Goal: Navigation & Orientation: Understand site structure

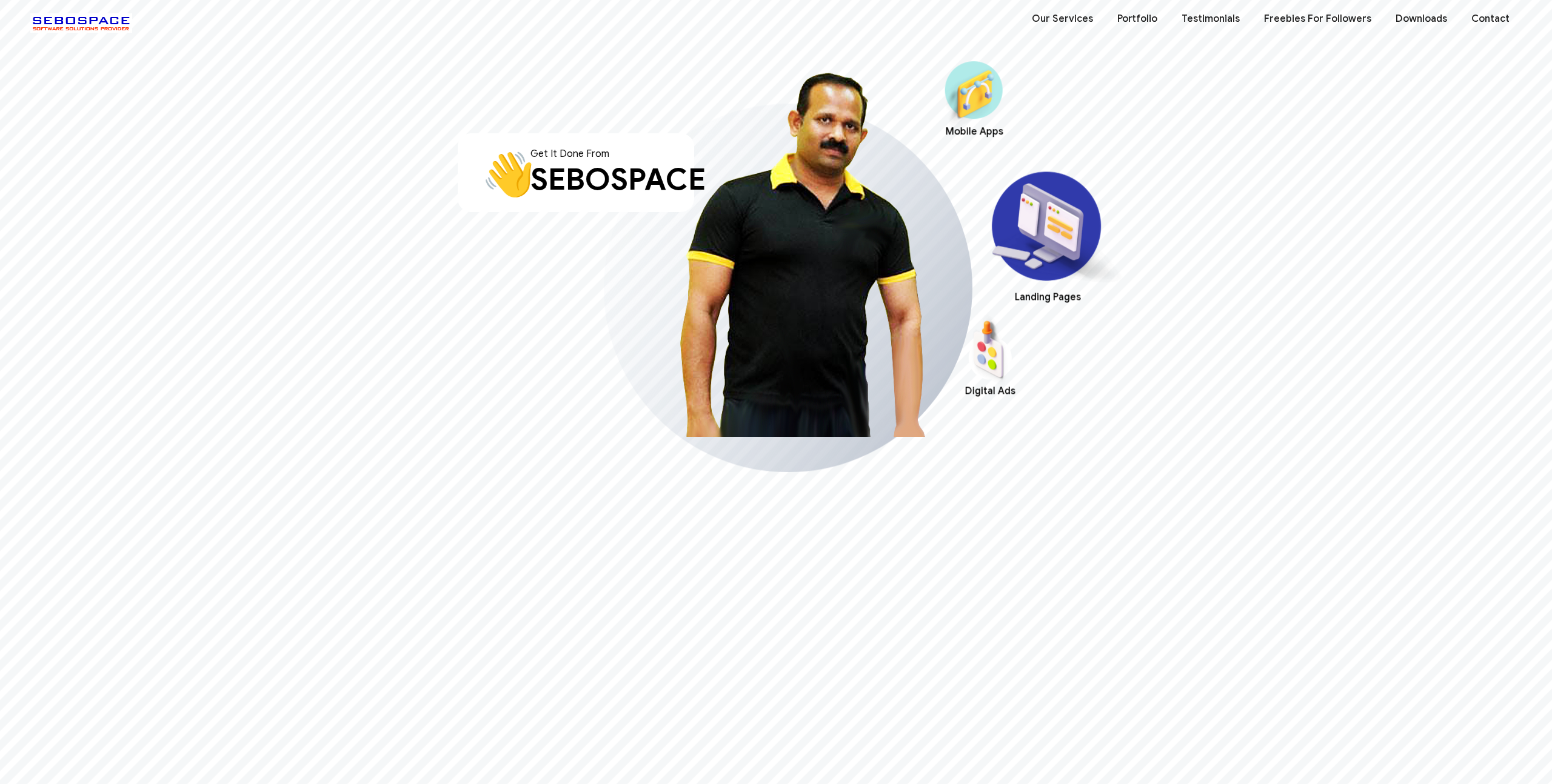
click at [1309, 19] on link "Freebies For Followers" at bounding box center [1317, 19] width 132 height 38
click at [1207, 11] on link "Testimonials" at bounding box center [1210, 19] width 82 height 38
click at [1208, 19] on link "Testimonials" at bounding box center [1210, 19] width 82 height 38
click at [1153, 21] on link "Portfolio" at bounding box center [1137, 19] width 64 height 38
click at [1416, 14] on link "Downloads" at bounding box center [1421, 19] width 76 height 38
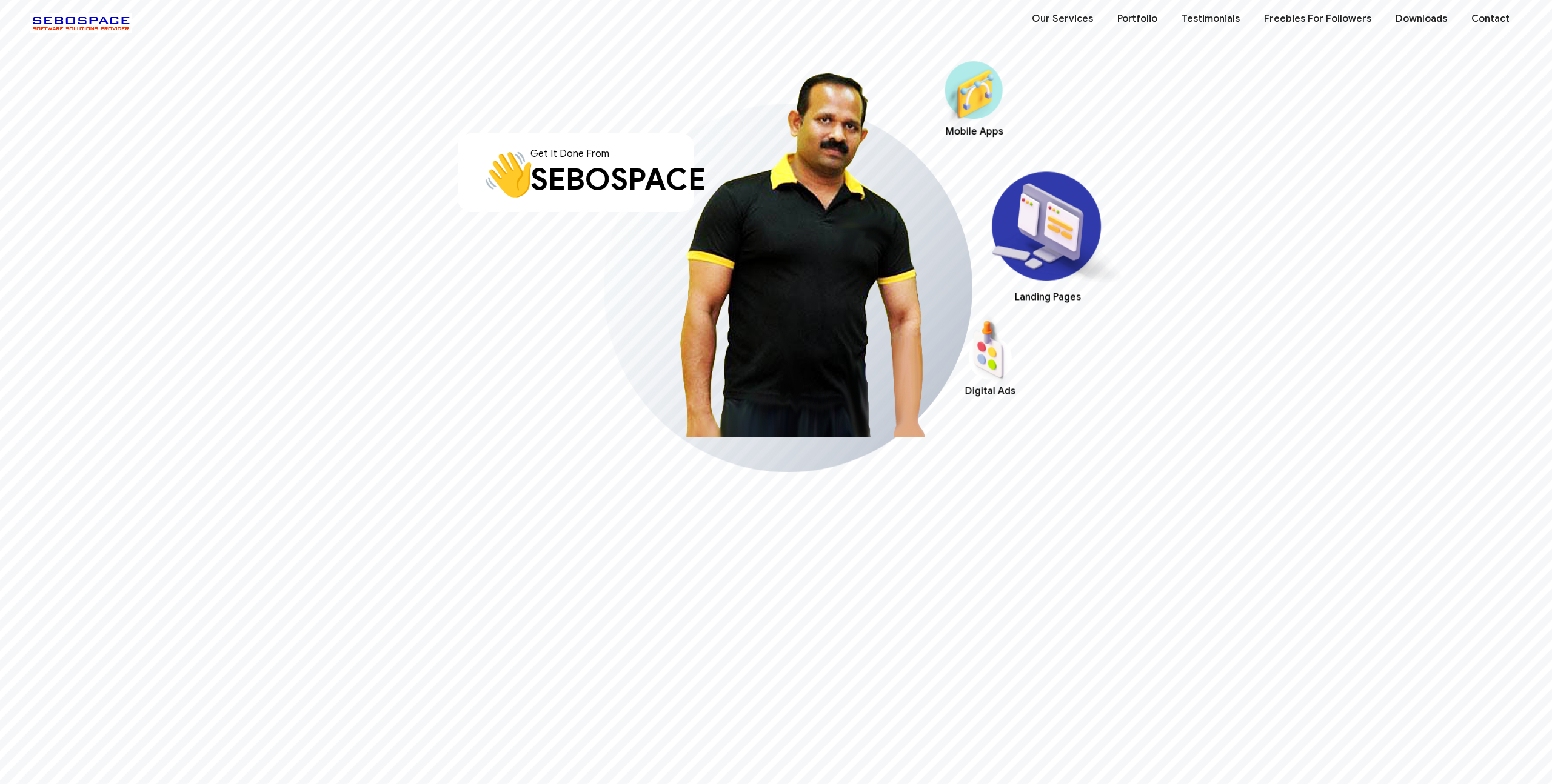
click at [1052, 294] on div "Landing Pages" at bounding box center [1048, 297] width 178 height 13
click at [992, 362] on div "1 of 5" at bounding box center [806, 284] width 388 height 425
drag, startPoint x: 984, startPoint y: 378, endPoint x: 940, endPoint y: 343, distance: 56.2
click at [984, 378] on div "1 of 5" at bounding box center [806, 284] width 388 height 425
click at [653, 179] on div "SEBOSPACE" at bounding box center [611, 179] width 163 height 36
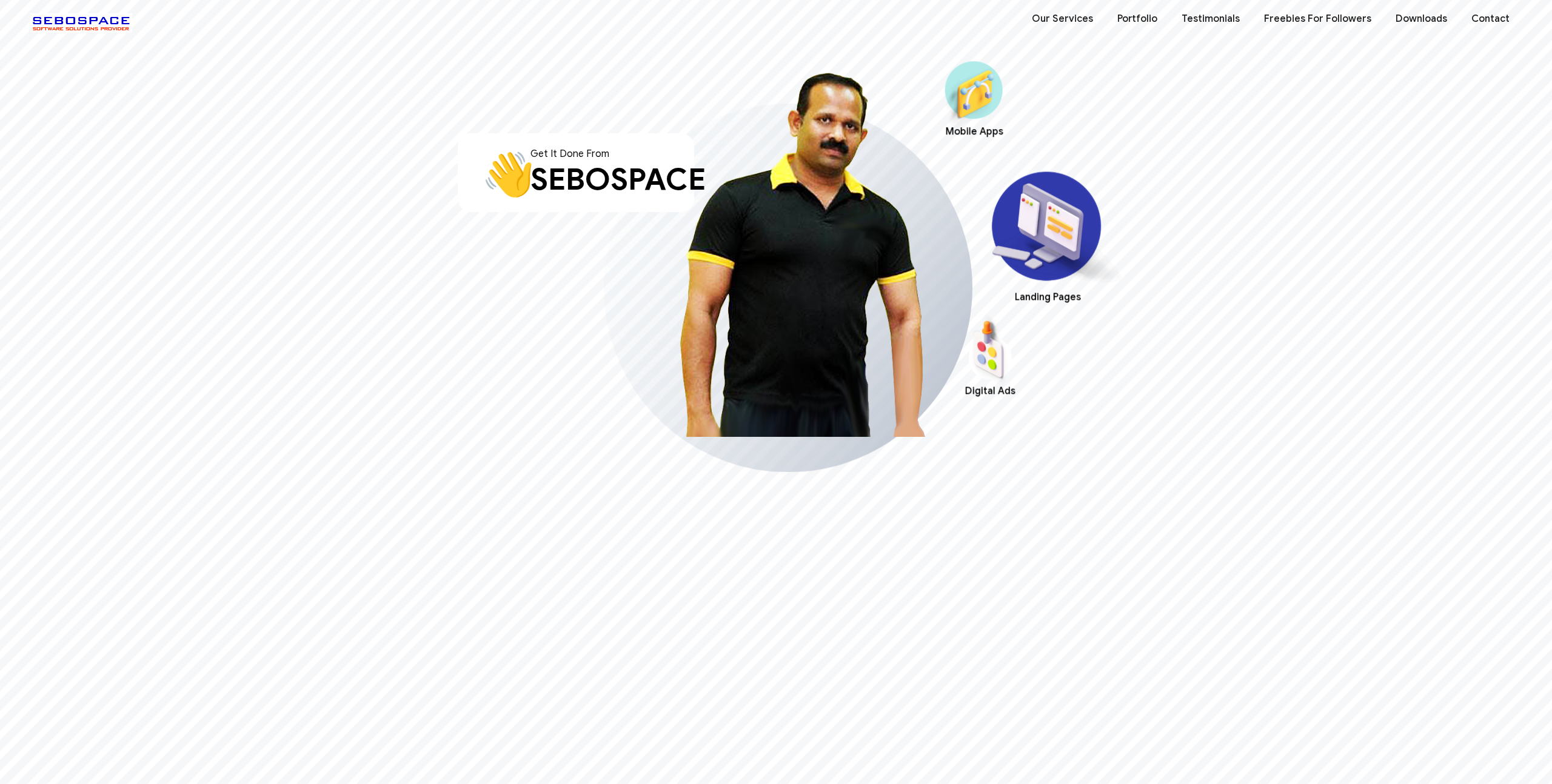
click at [1496, 17] on link "Contact" at bounding box center [1490, 19] width 63 height 38
